Goal: Information Seeking & Learning: Understand process/instructions

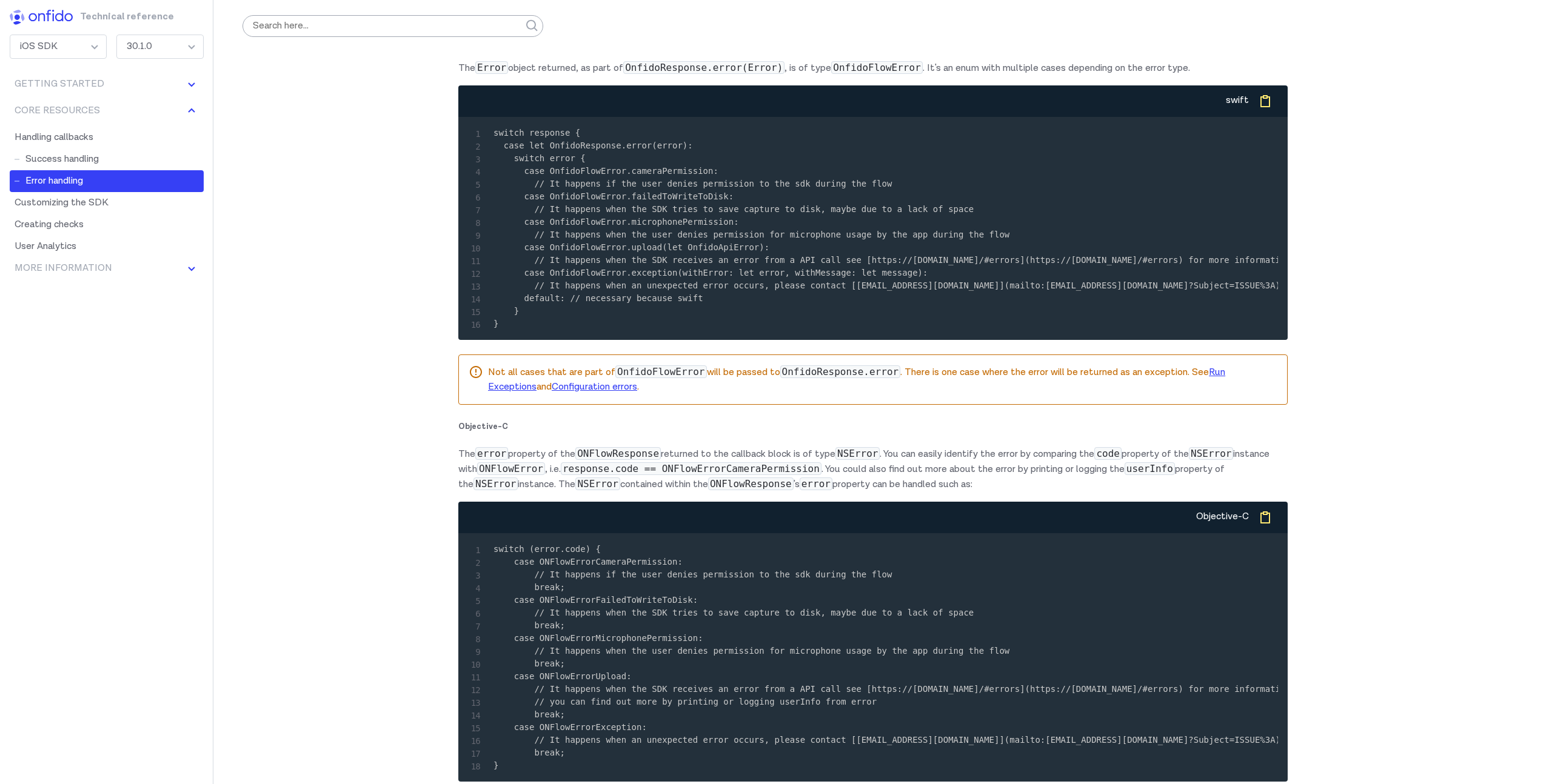
scroll to position [7294, 0]
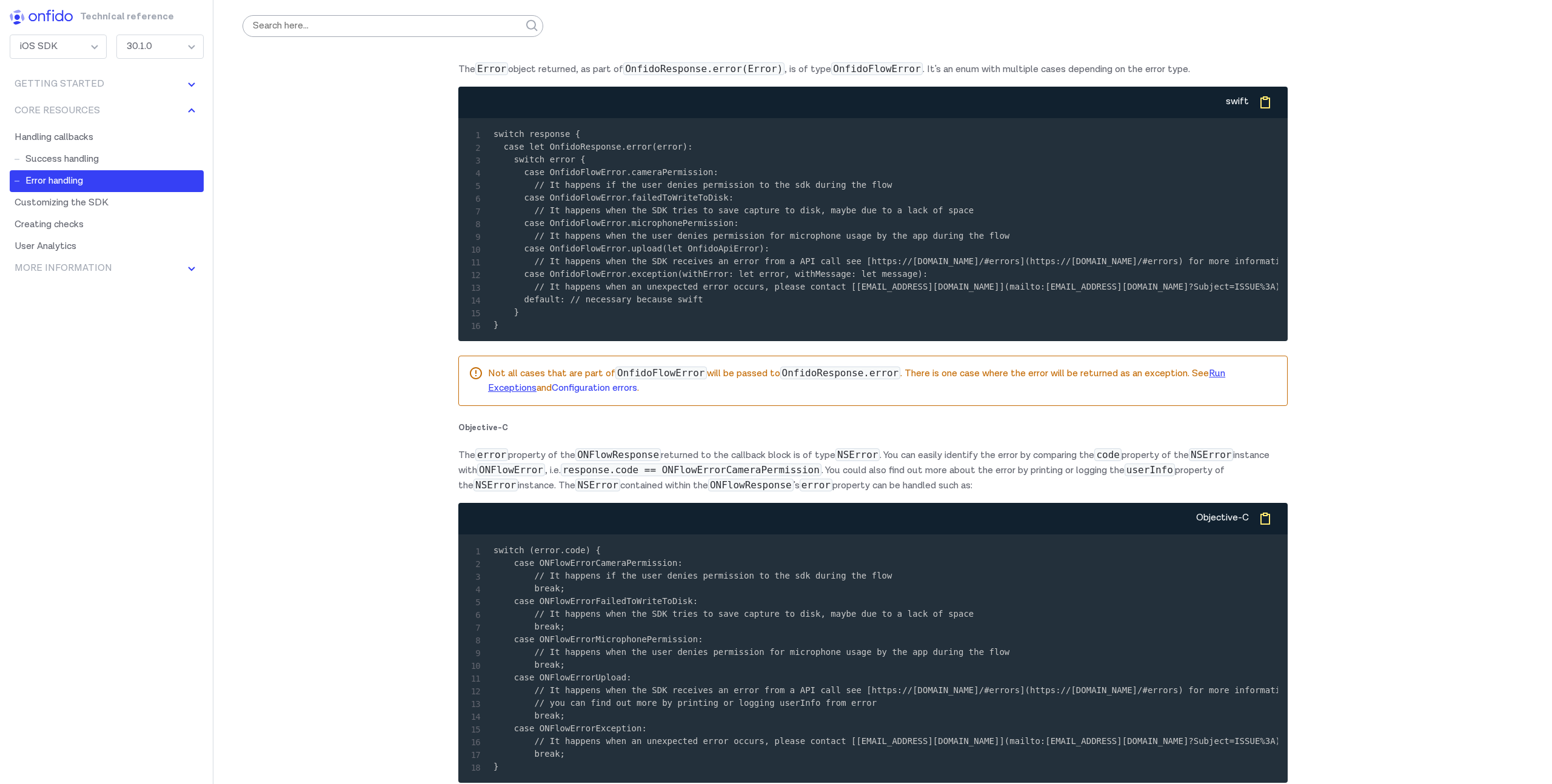
click at [627, 395] on link "Configuration errors" at bounding box center [595, 388] width 85 height 12
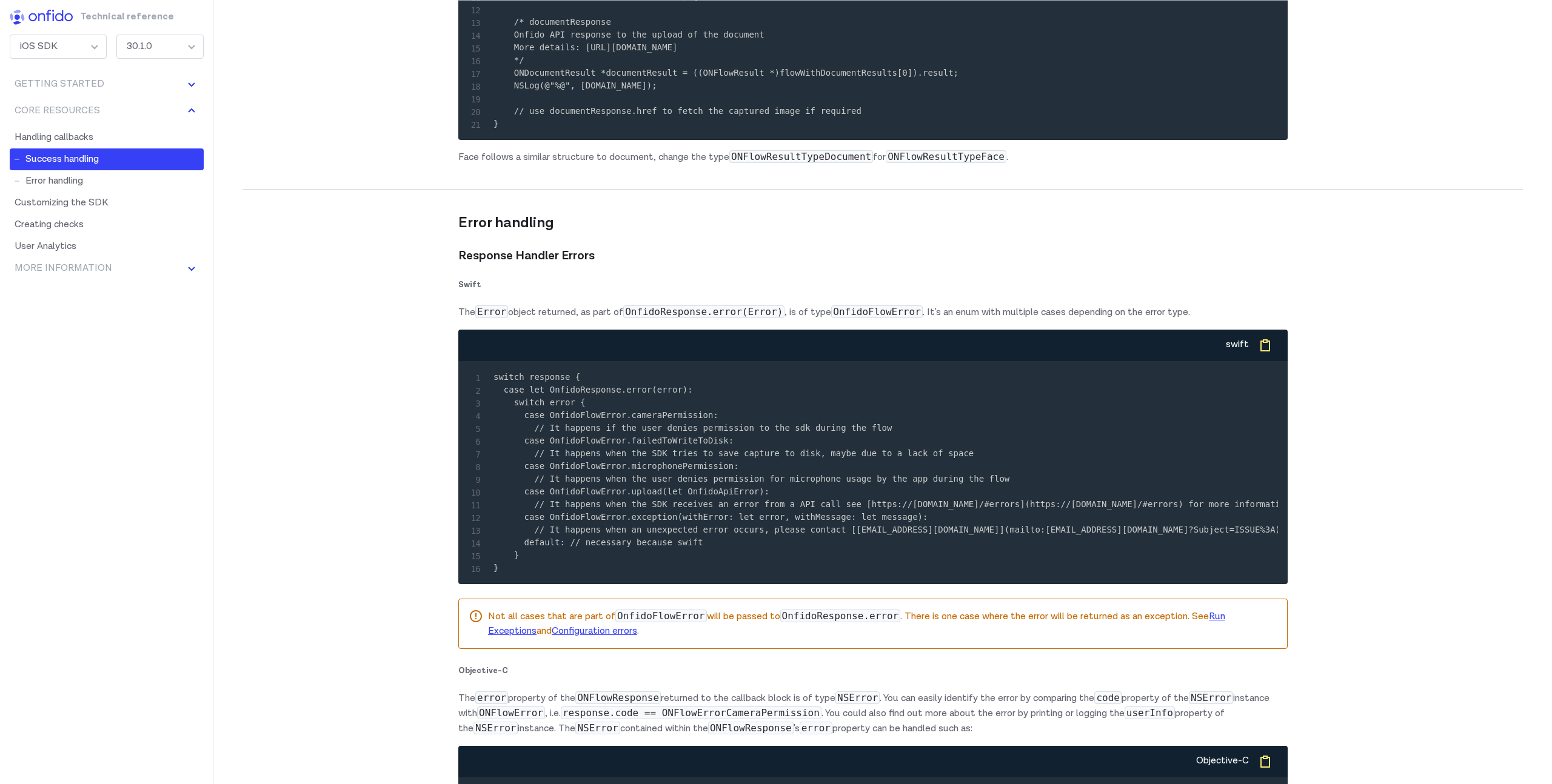
scroll to position [7106, 0]
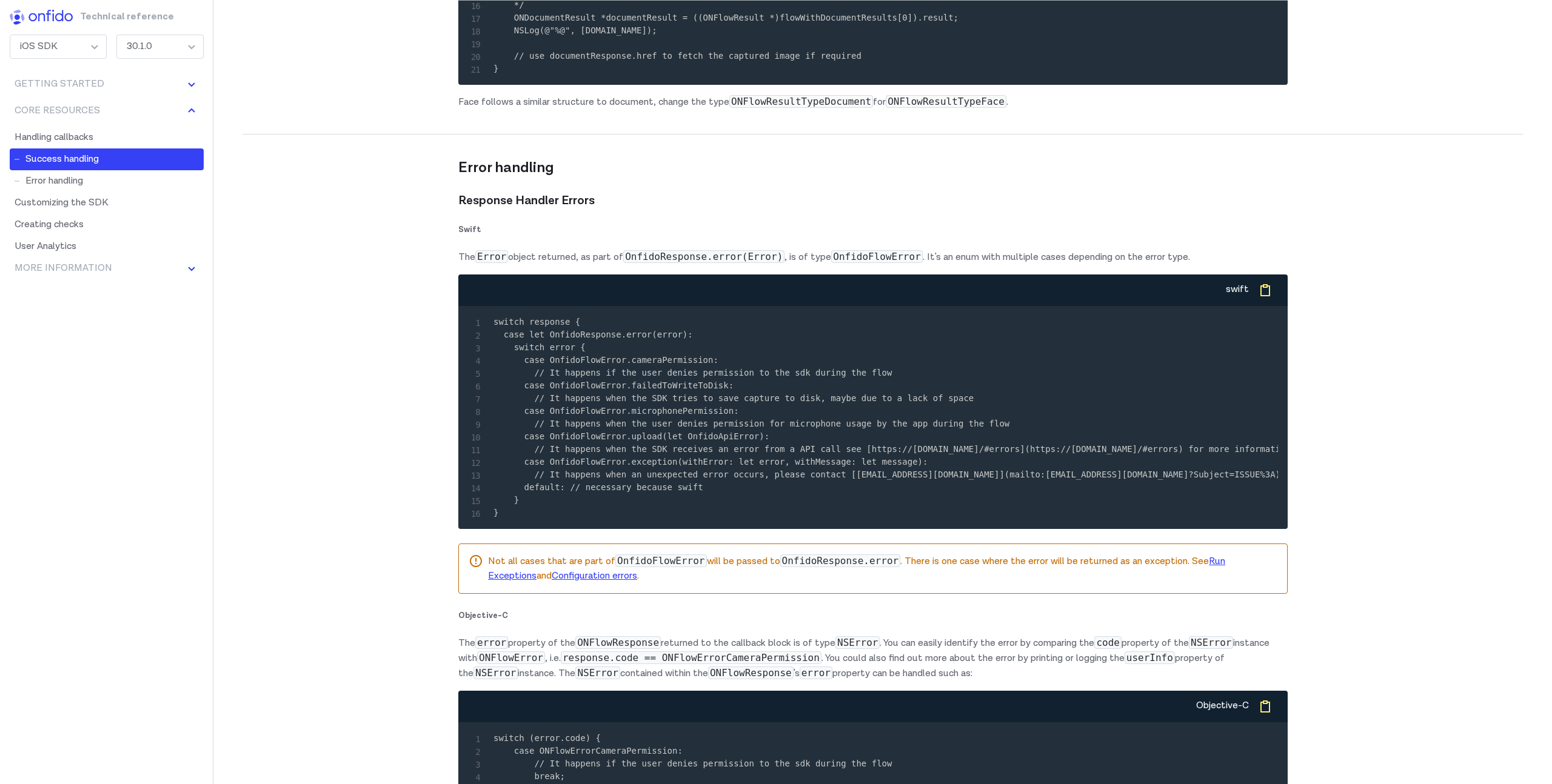
click at [580, 461] on code "switch response { case let OnfidoResponse.error(error): switch error { case Onf…" at bounding box center [933, 417] width 879 height 200
drag, startPoint x: 548, startPoint y: 459, endPoint x: 713, endPoint y: 457, distance: 165.0
click at [713, 457] on code "switch response { case let OnfidoResponse.error(error): switch error { case Onf…" at bounding box center [933, 417] width 879 height 200
copy code "OnfidoFlowError.cameraPermission"
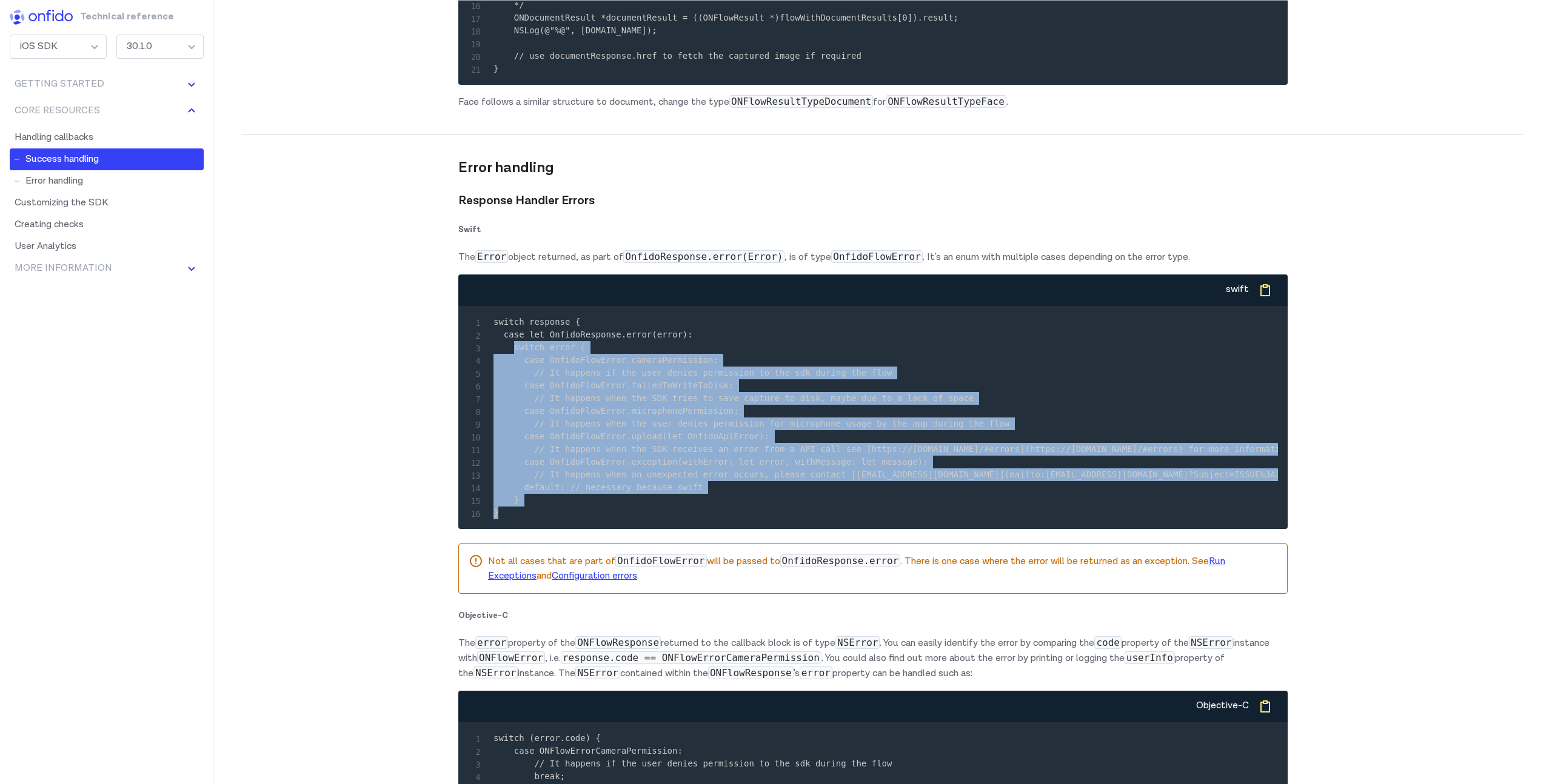
drag, startPoint x: 513, startPoint y: 443, endPoint x: 642, endPoint y: 593, distance: 197.8
click at [642, 519] on pre "switch response { case let OnfidoResponse.error(error): switch error { case Onf…" at bounding box center [872, 417] width 810 height 204
copy code "switch error { case OnfidoFlowError.cameraPermission: // It happens if the user…"
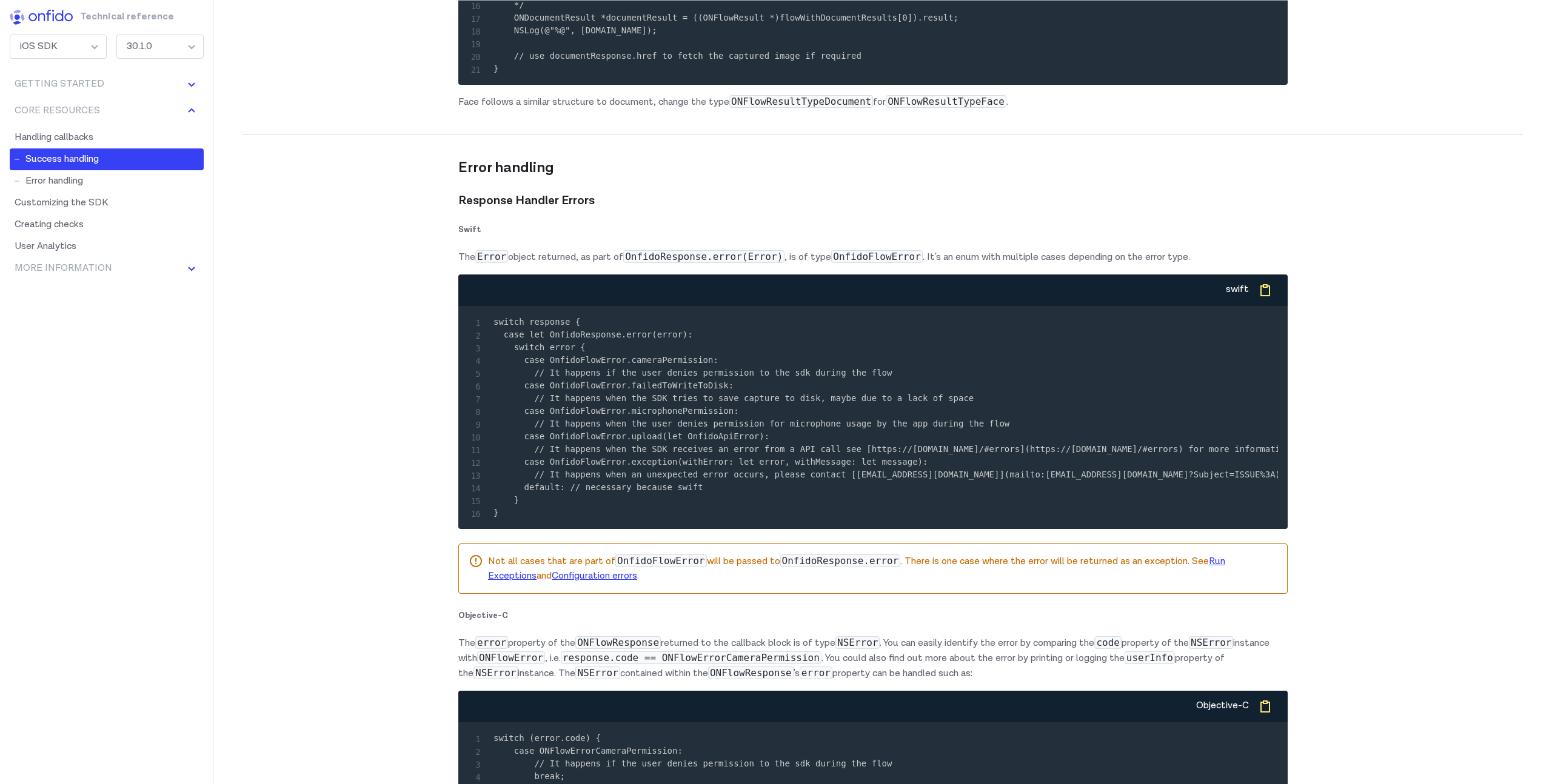
click at [553, 430] on code "switch response { case let OnfidoResponse.error(error): switch error { case Onf…" at bounding box center [933, 417] width 879 height 200
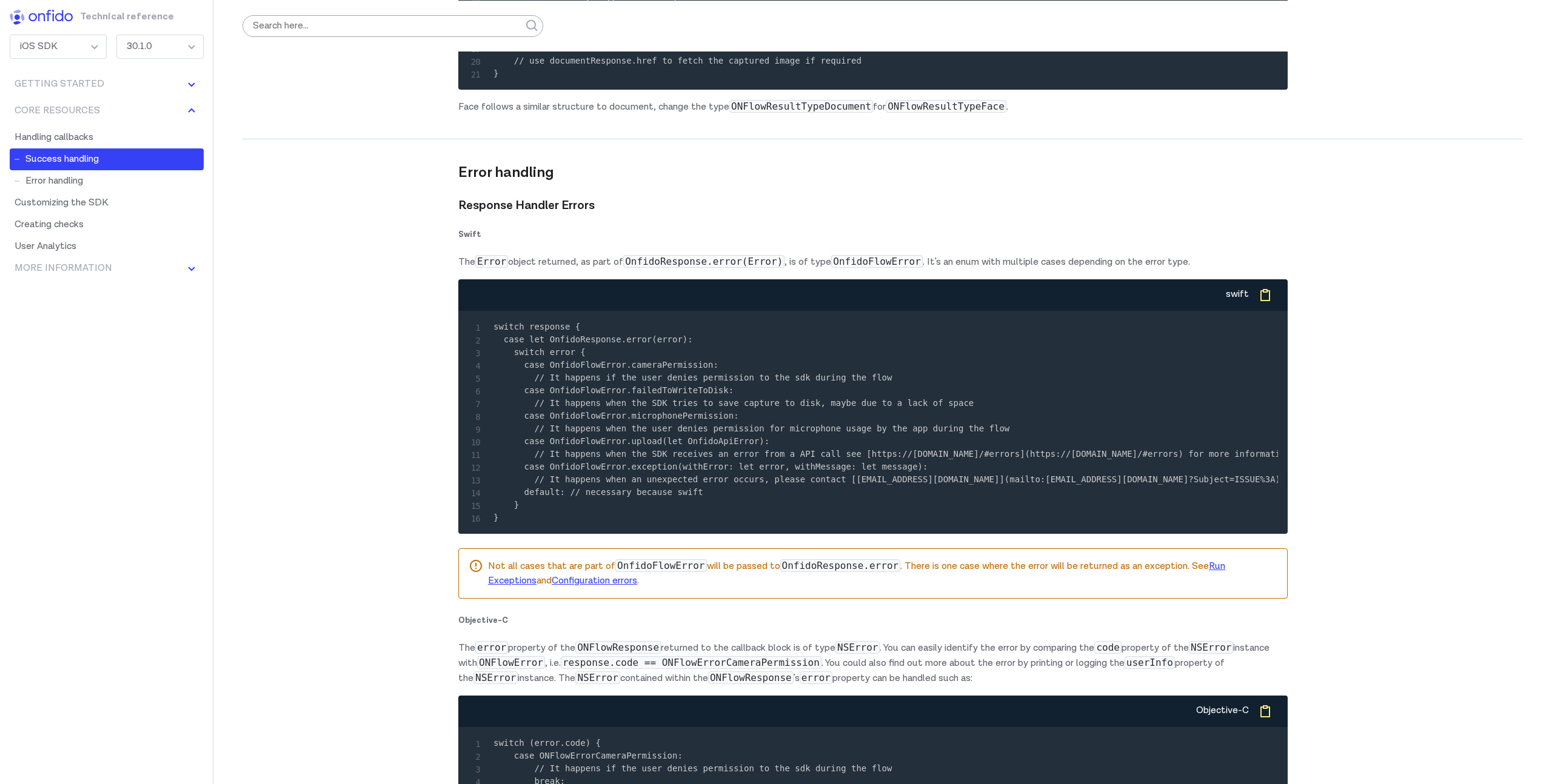
click at [885, 268] on code "OnfidoFlowError" at bounding box center [877, 261] width 92 height 12
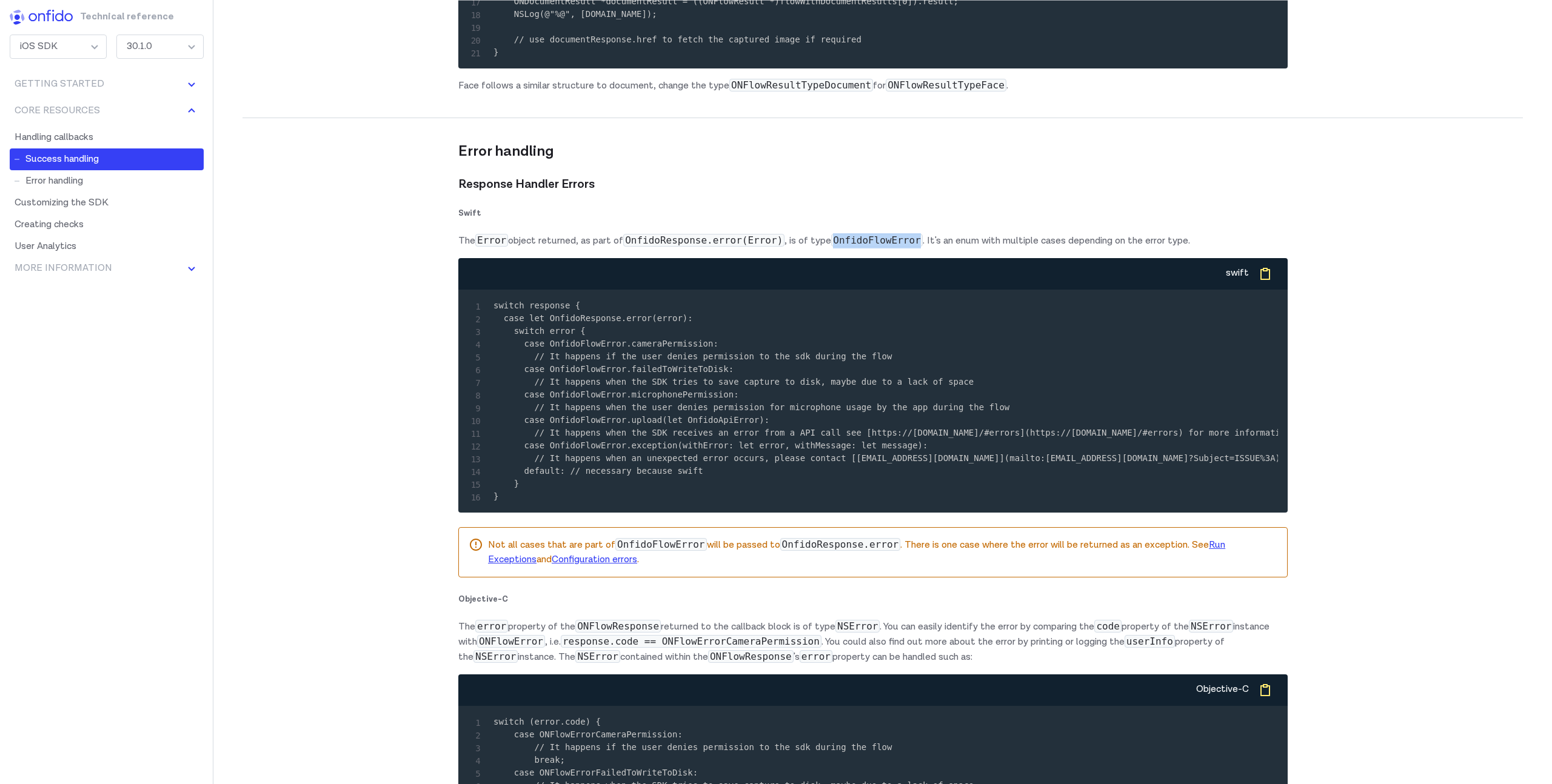
scroll to position [7124, 0]
click at [818, 550] on code "OnfidoResponse.error" at bounding box center [840, 544] width 121 height 12
copy code "OnfidoResponse"
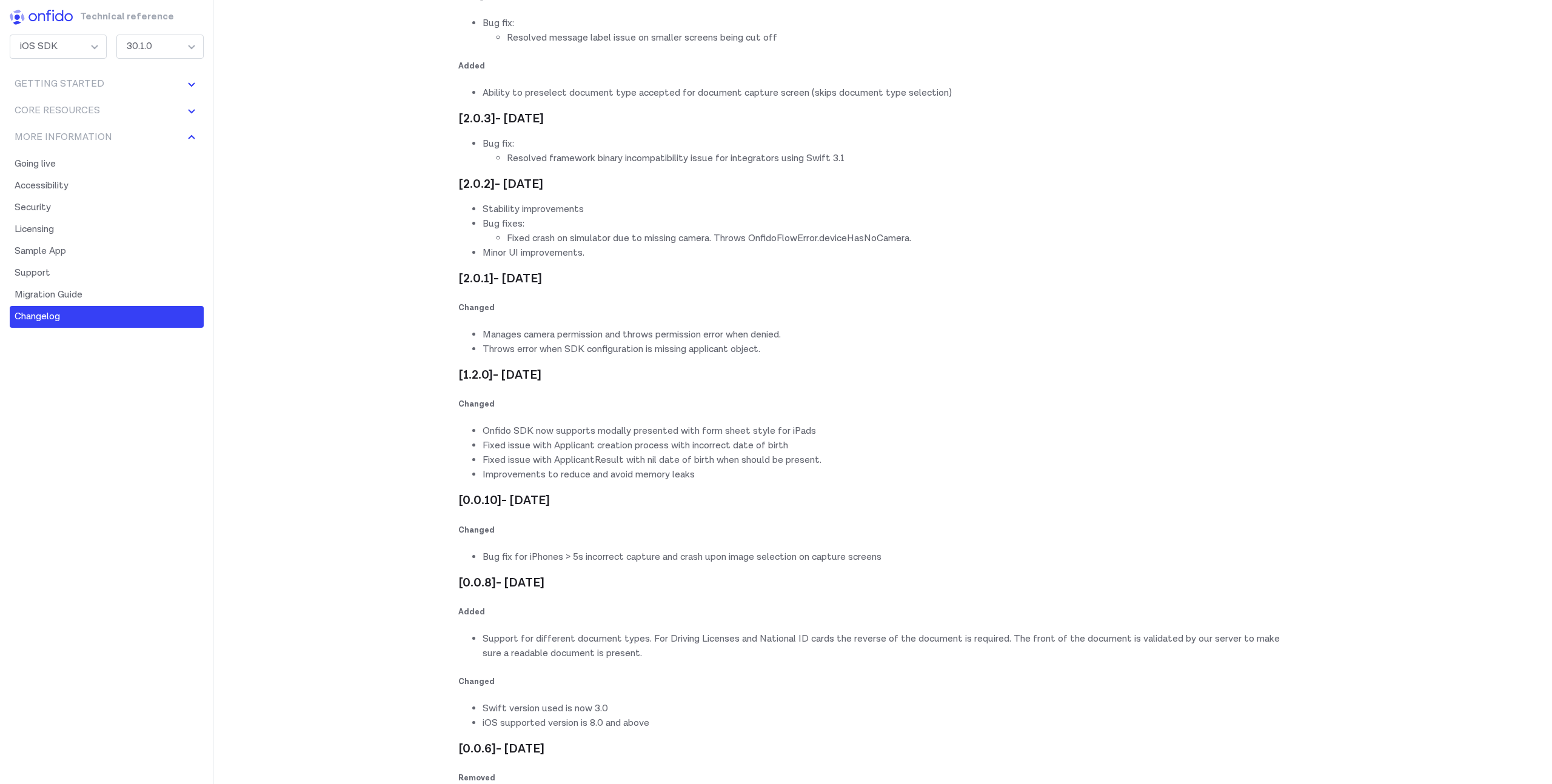
scroll to position [7069, 0]
